Goal: Find specific page/section: Find specific page/section

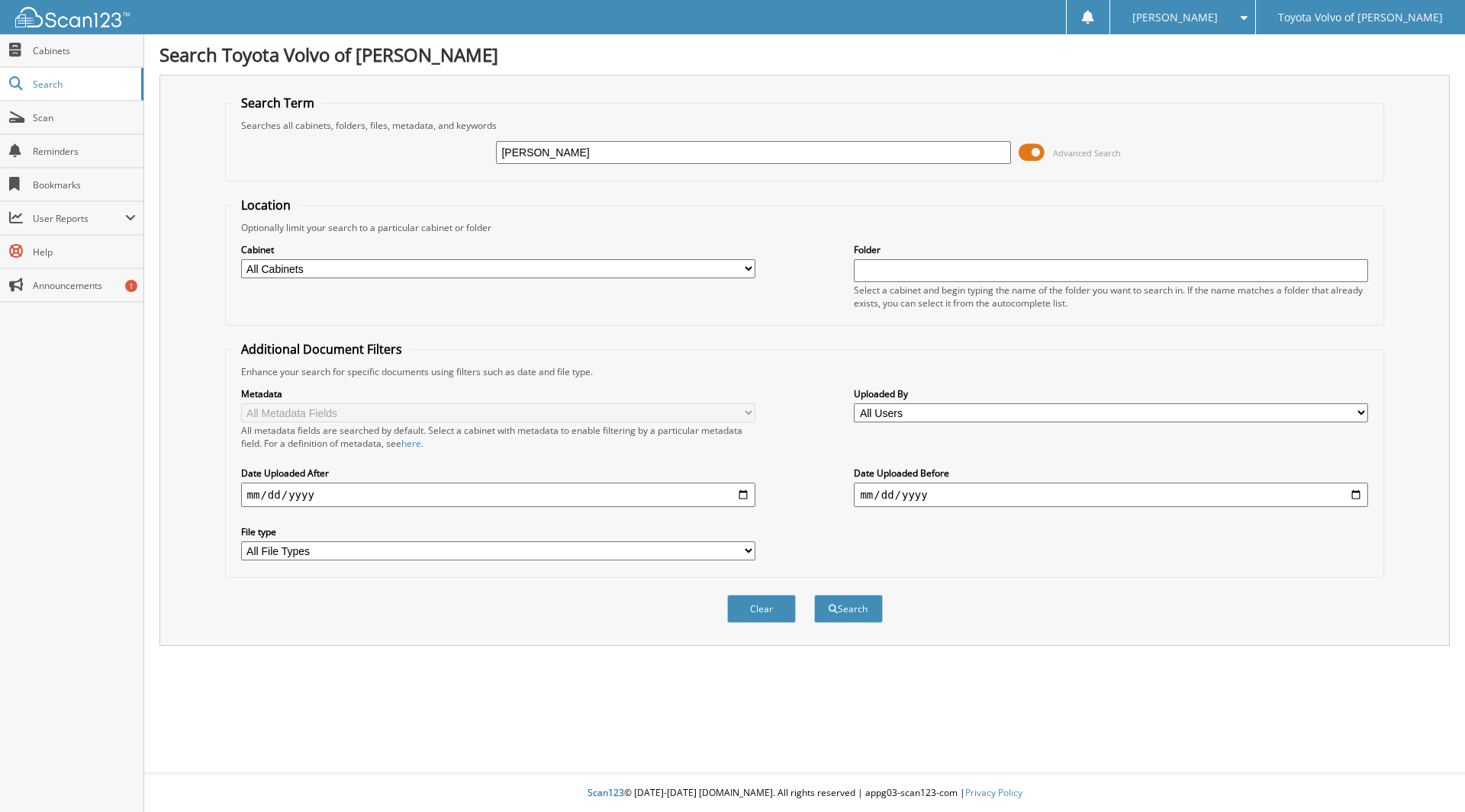
type input "[PERSON_NAME]"
click at [814, 595] on button "Search" at bounding box center [848, 609] width 69 height 28
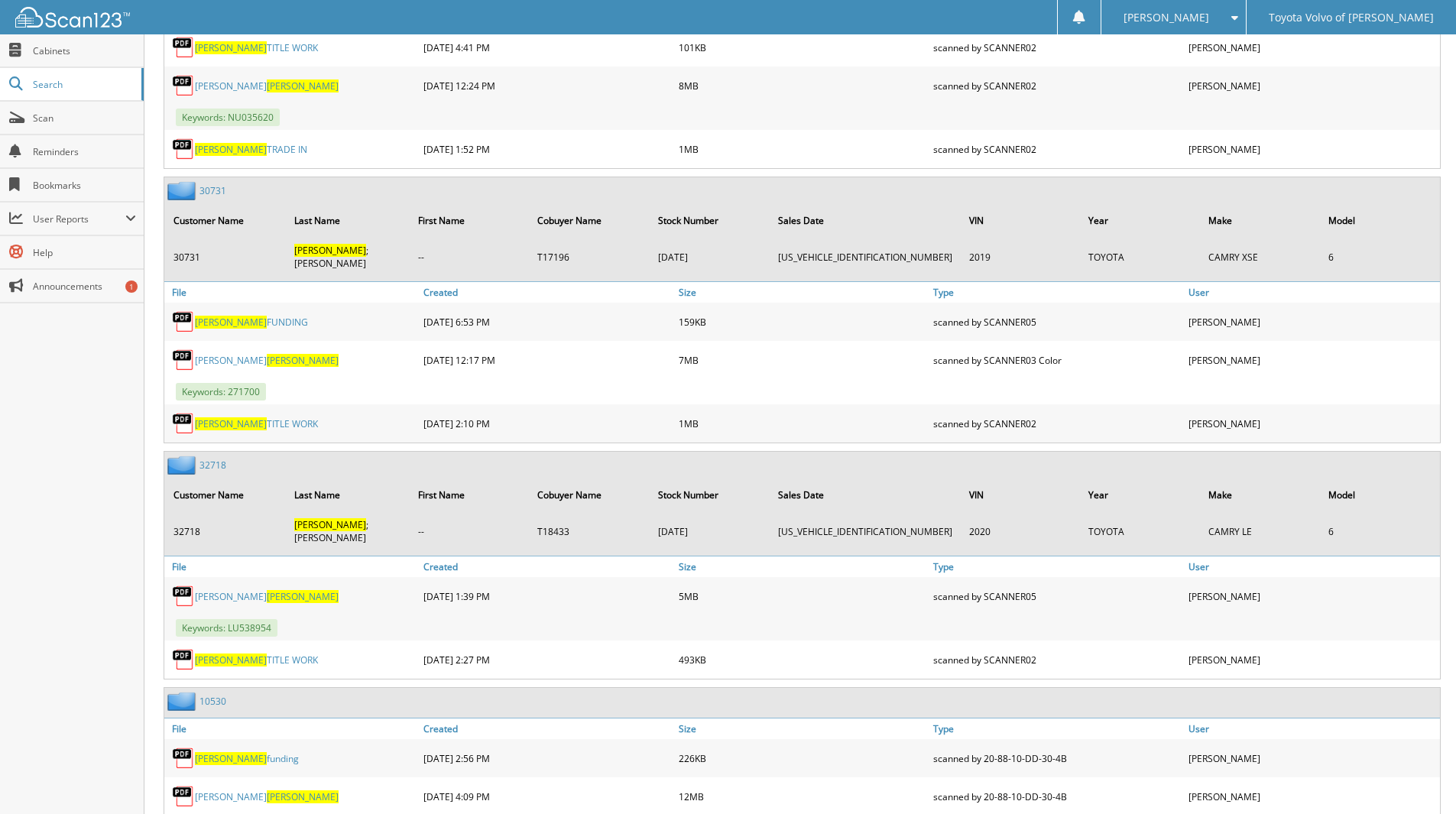
scroll to position [3212, 0]
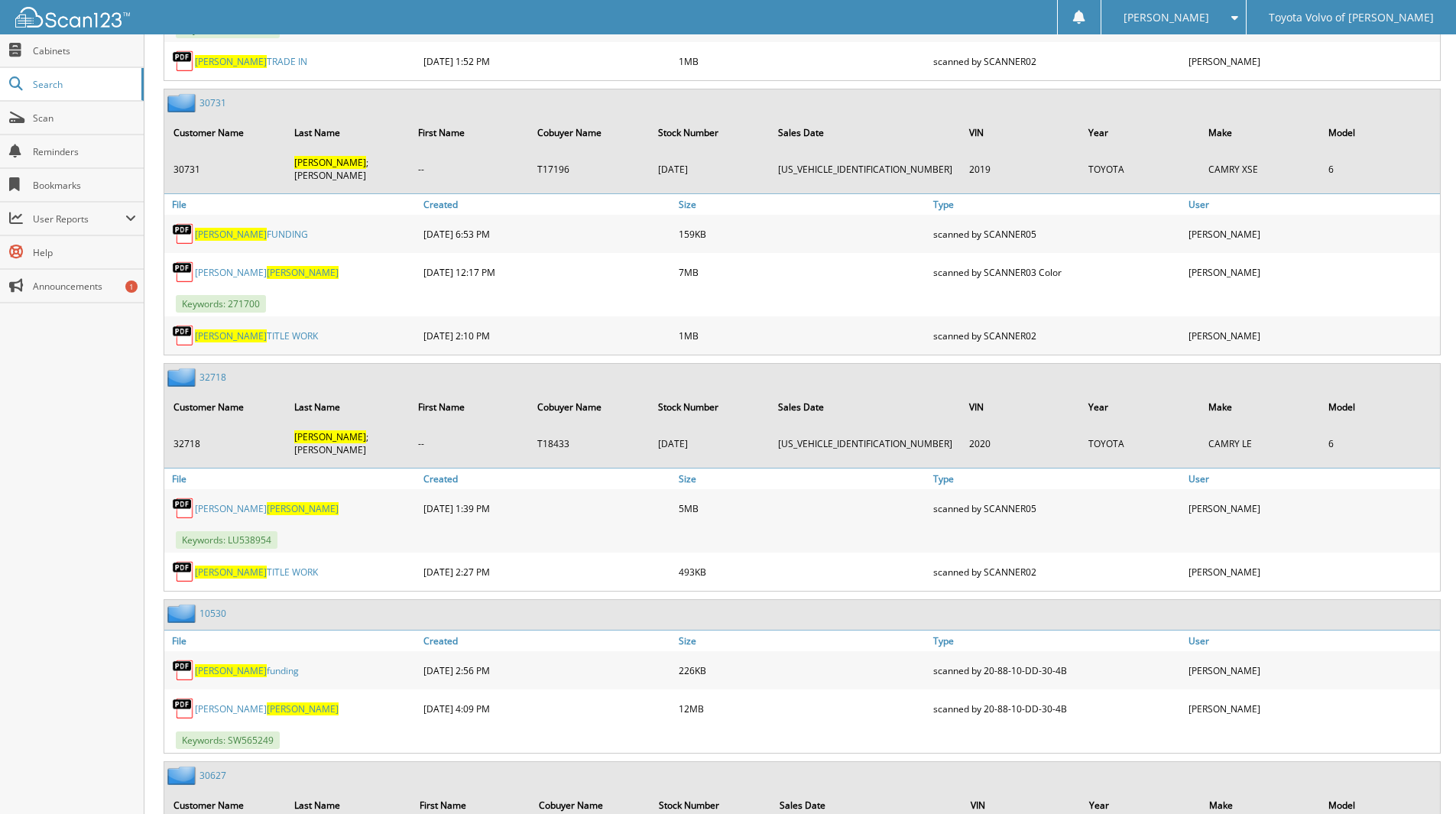
click at [266, 702] on span "[PERSON_NAME]" at bounding box center [302, 709] width 72 height 13
